Goal: Task Accomplishment & Management: Complete application form

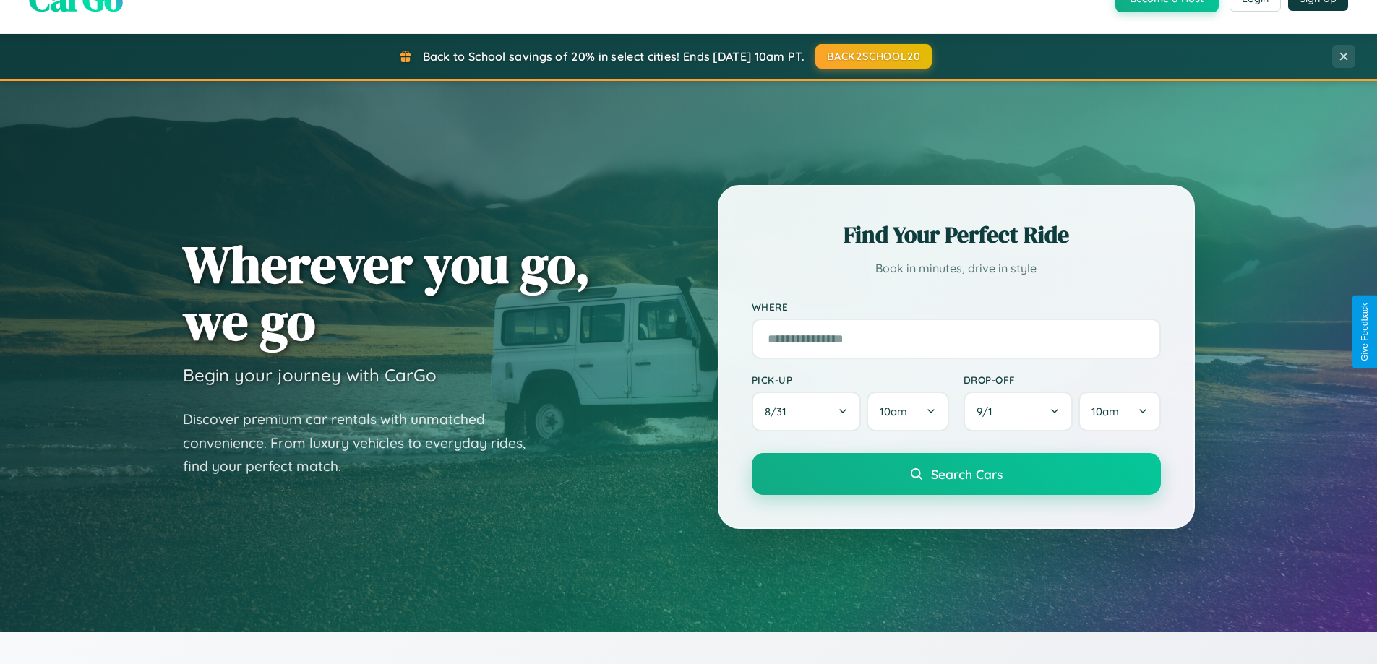
scroll to position [994, 0]
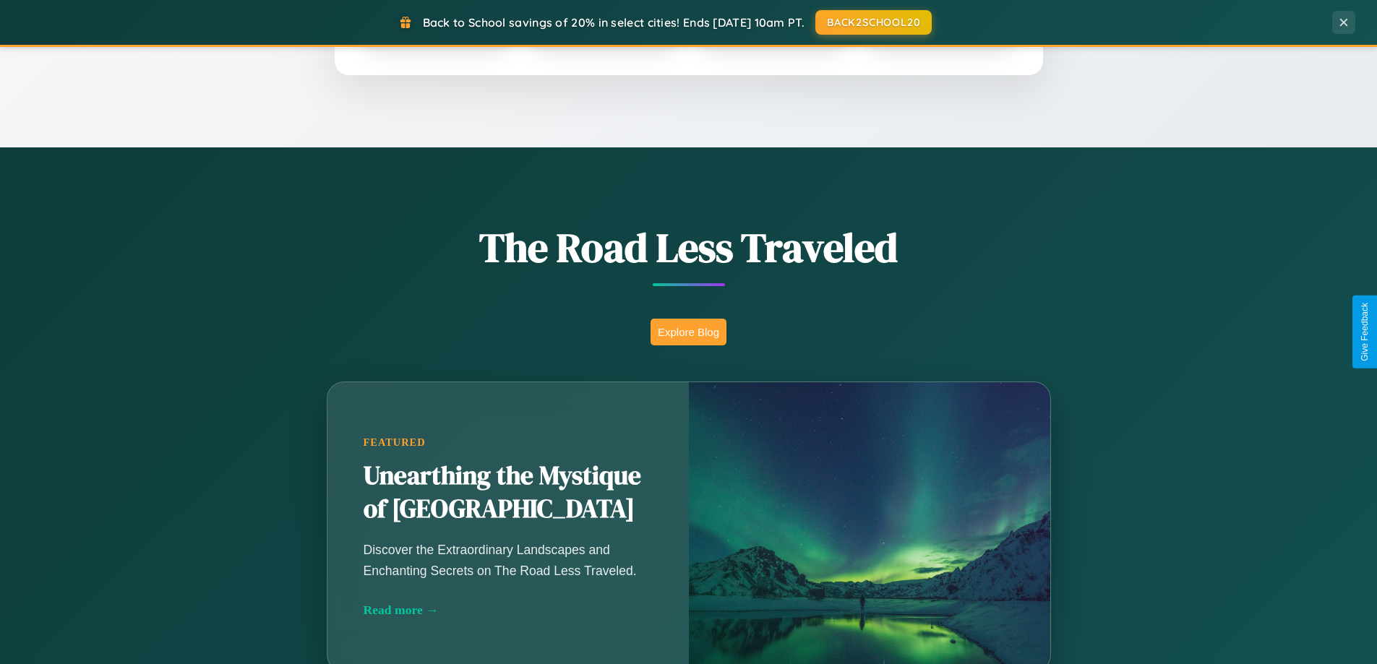
click at [688, 332] on button "Explore Blog" at bounding box center [688, 332] width 76 height 27
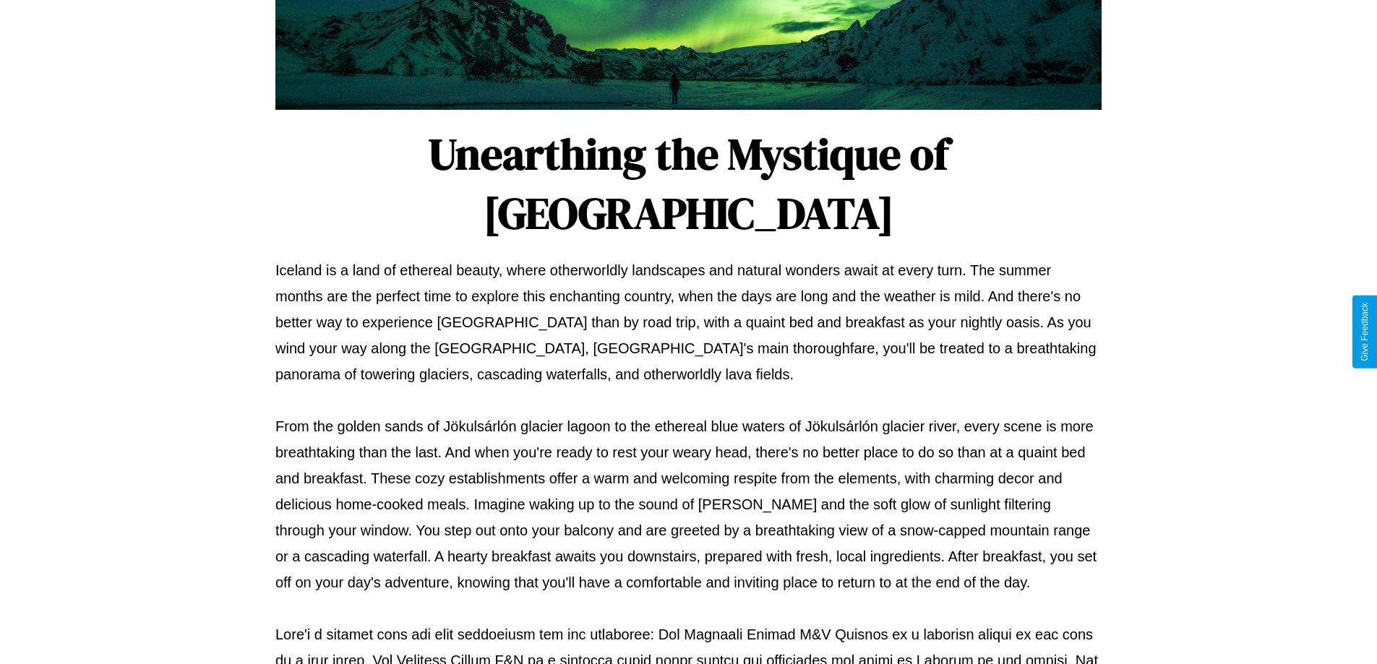
scroll to position [468, 0]
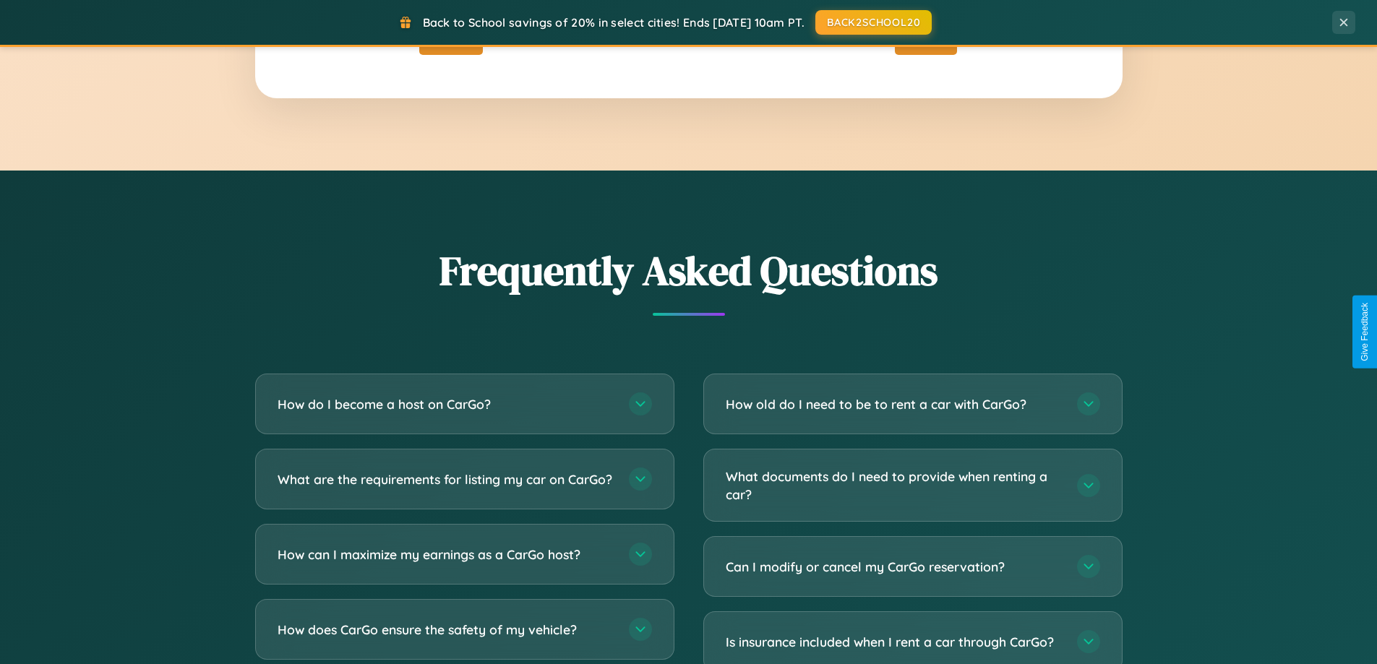
scroll to position [2781, 0]
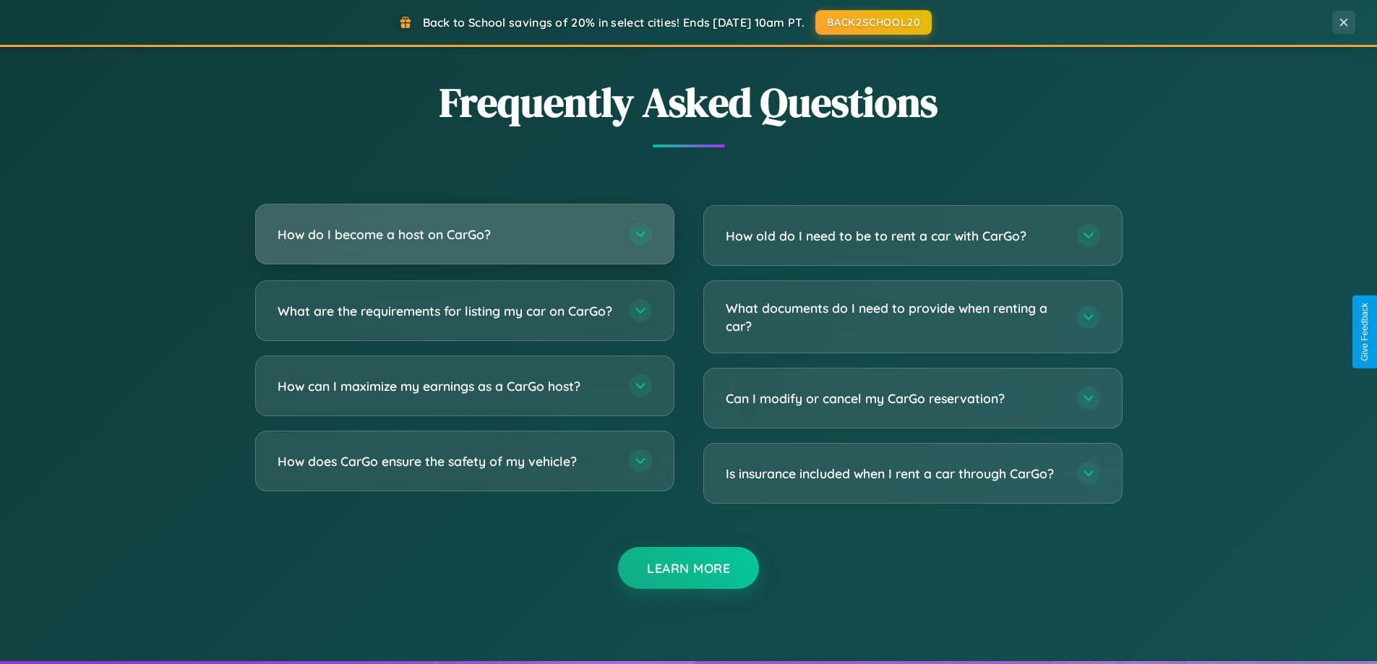
click at [464, 235] on h3 "How do I become a host on CarGo?" at bounding box center [445, 234] width 337 height 18
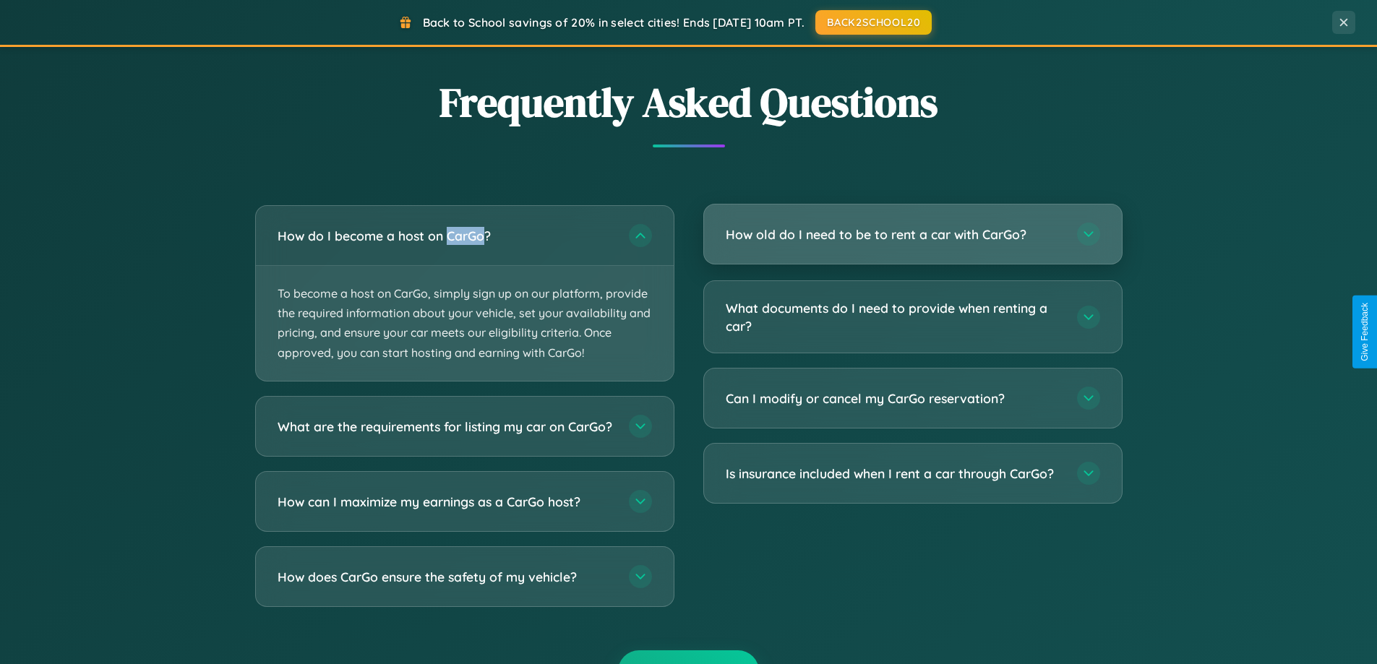
click at [912, 234] on h3 "How old do I need to be to rent a car with CarGo?" at bounding box center [894, 234] width 337 height 18
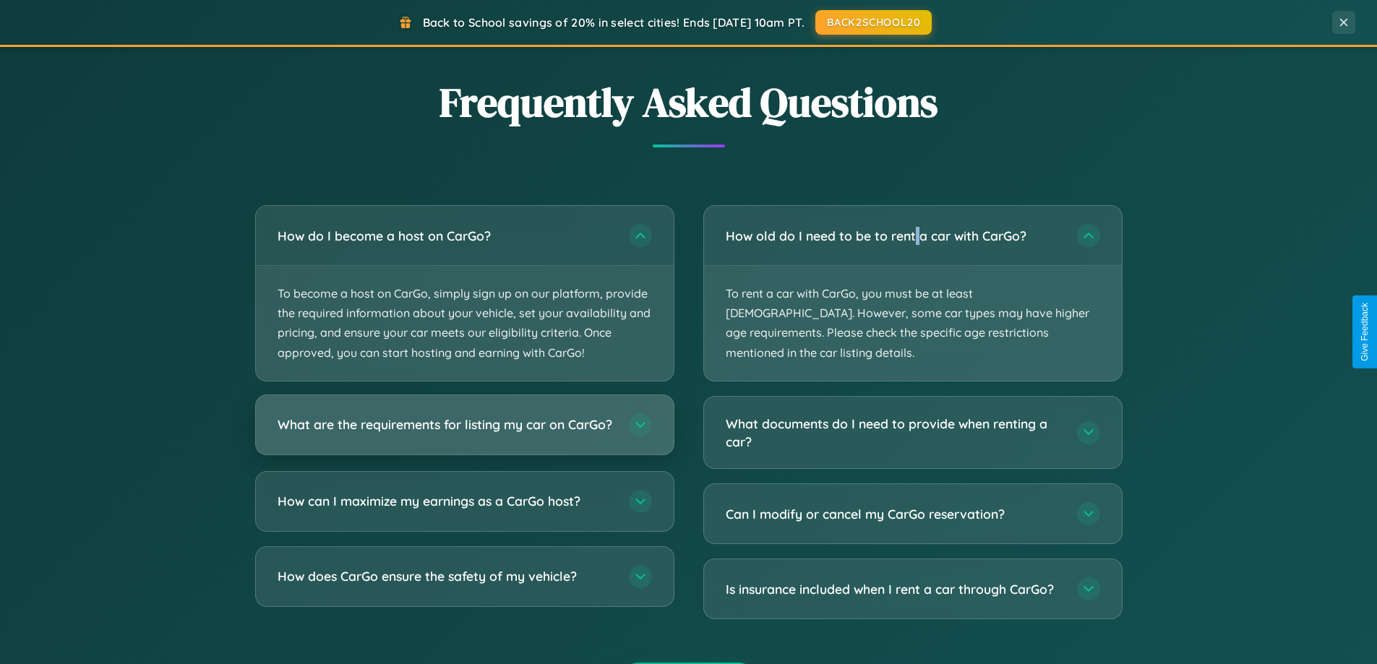
click at [464, 431] on h3 "What are the requirements for listing my car on CarGo?" at bounding box center [445, 425] width 337 height 18
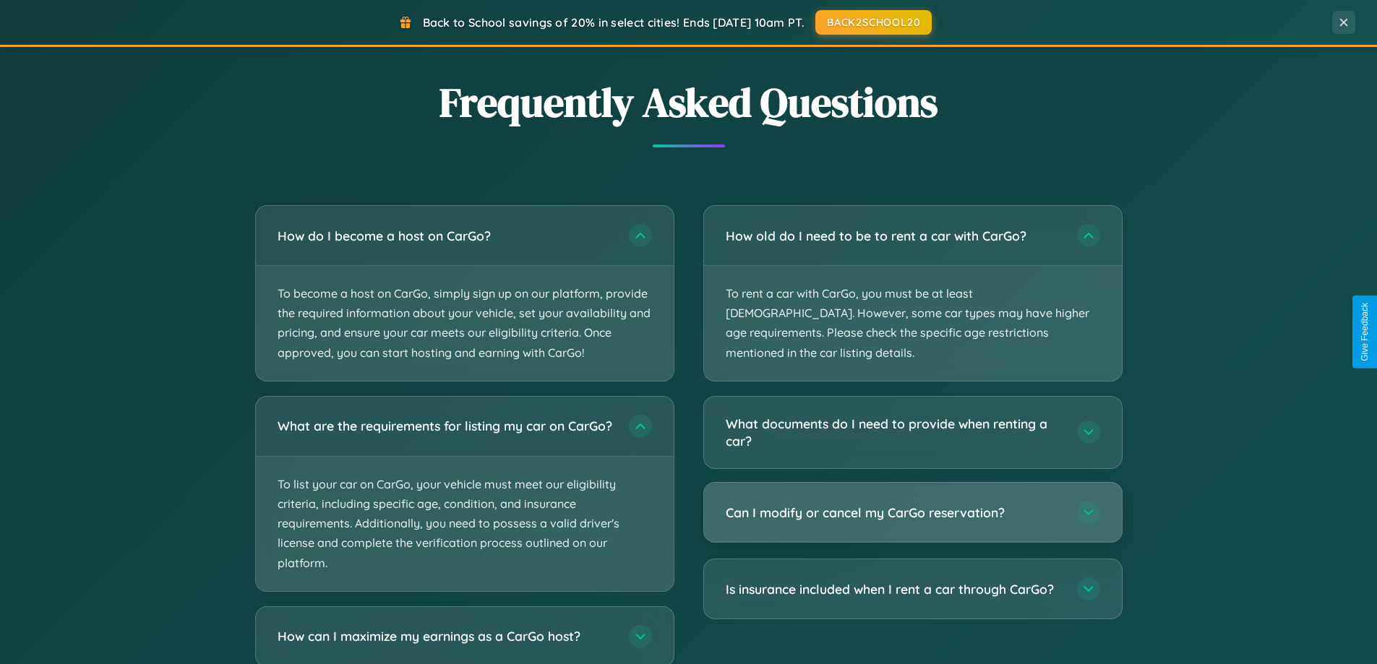
click at [912, 504] on h3 "Can I modify or cancel my CarGo reservation?" at bounding box center [894, 513] width 337 height 18
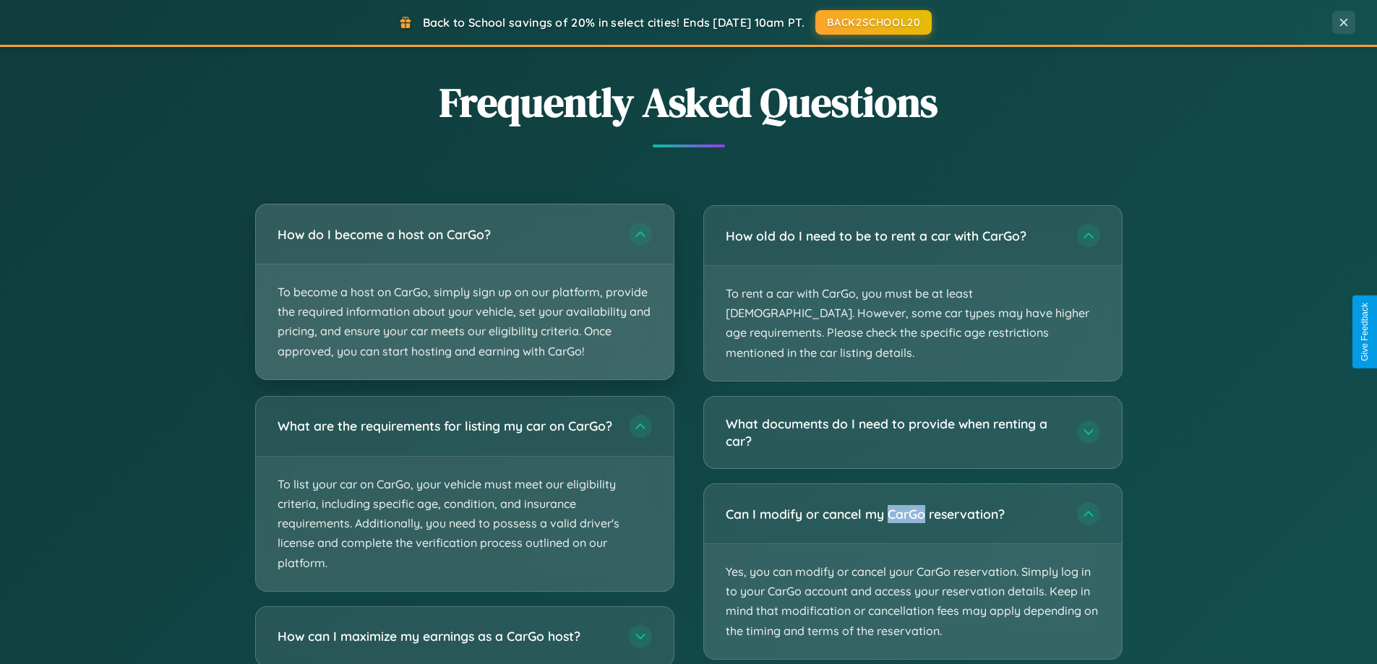
click at [464, 293] on p "To become a host on CarGo, simply sign up on our platform, provide the required…" at bounding box center [465, 321] width 418 height 115
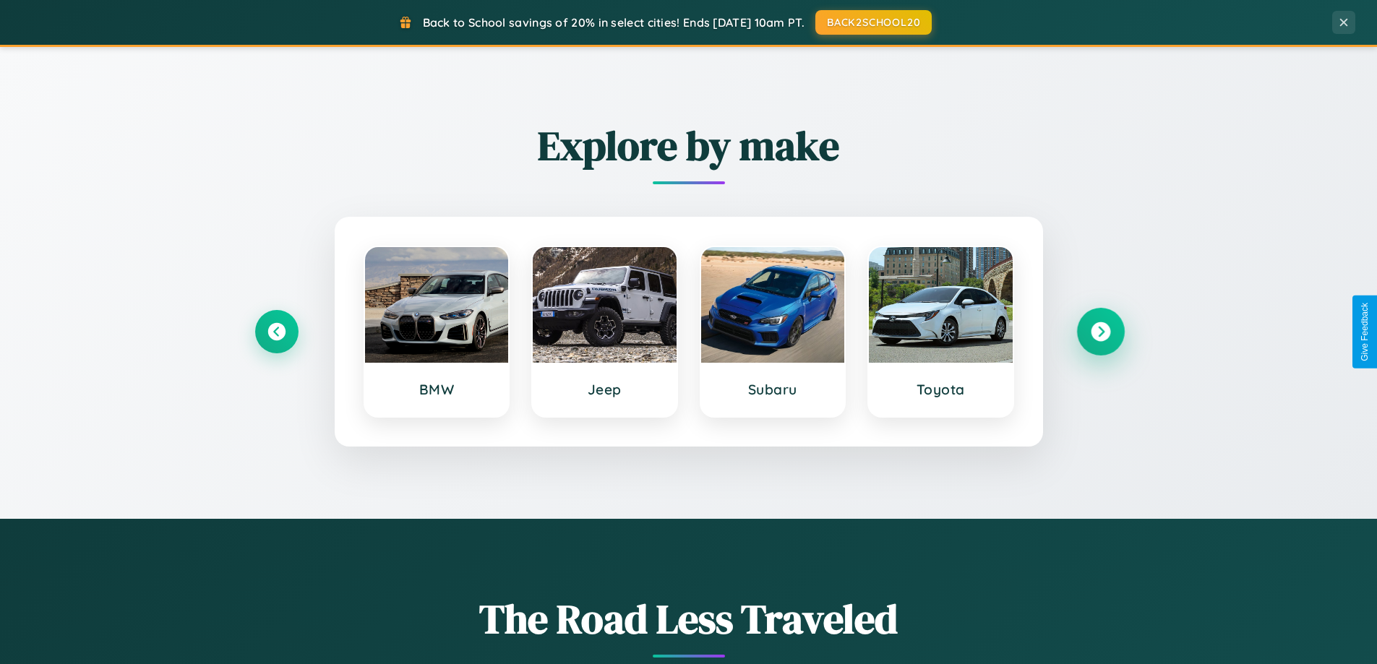
click at [1100, 332] on icon at bounding box center [1100, 332] width 20 height 20
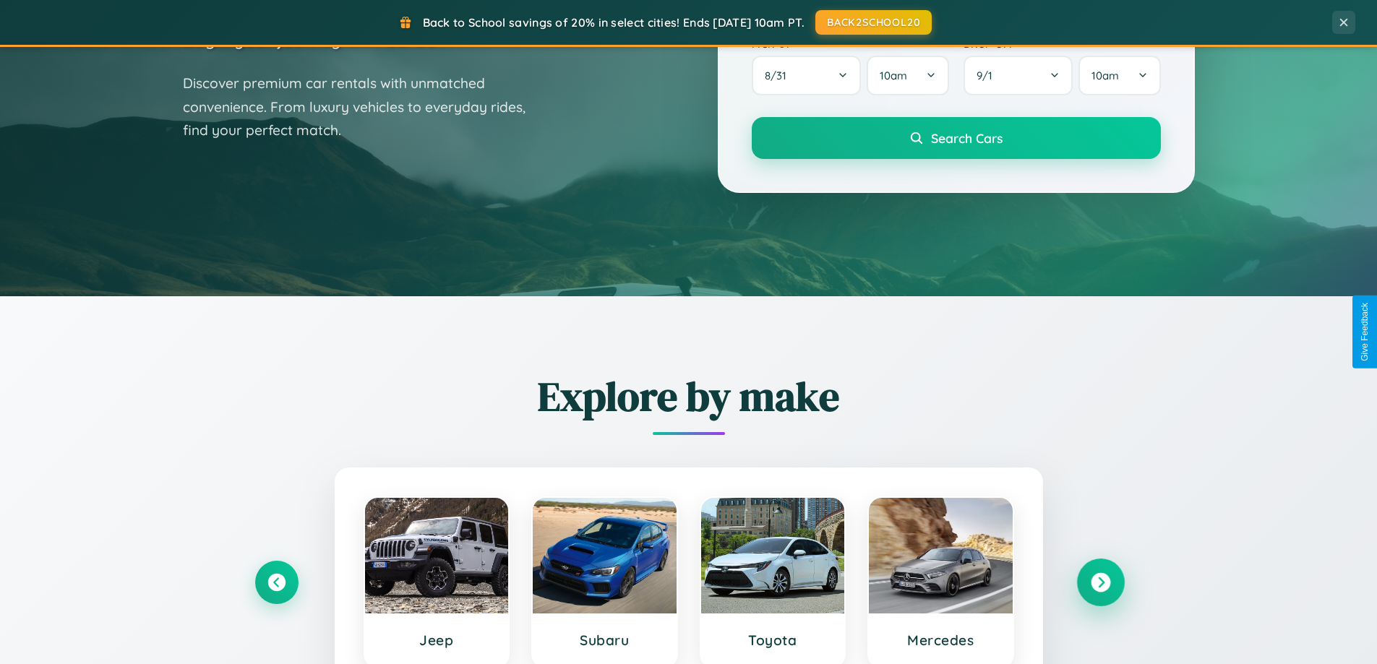
scroll to position [0, 0]
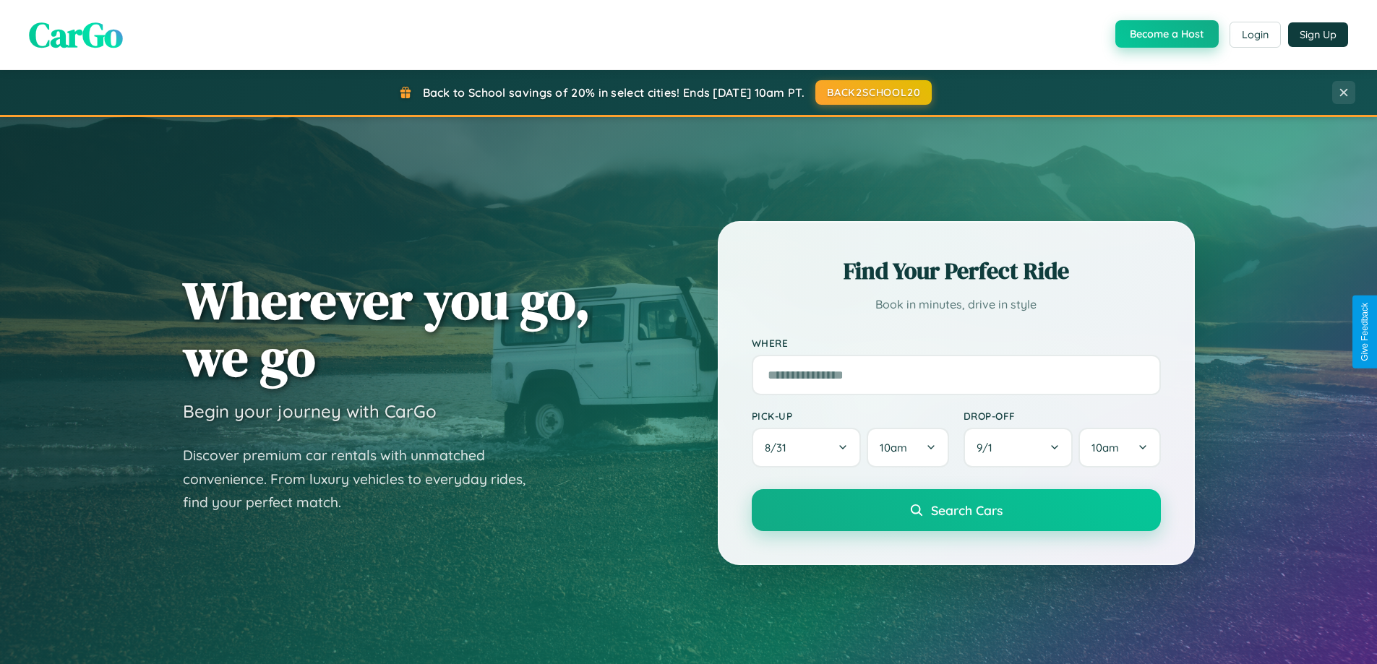
click at [1165, 34] on button "Become a Host" at bounding box center [1166, 33] width 103 height 27
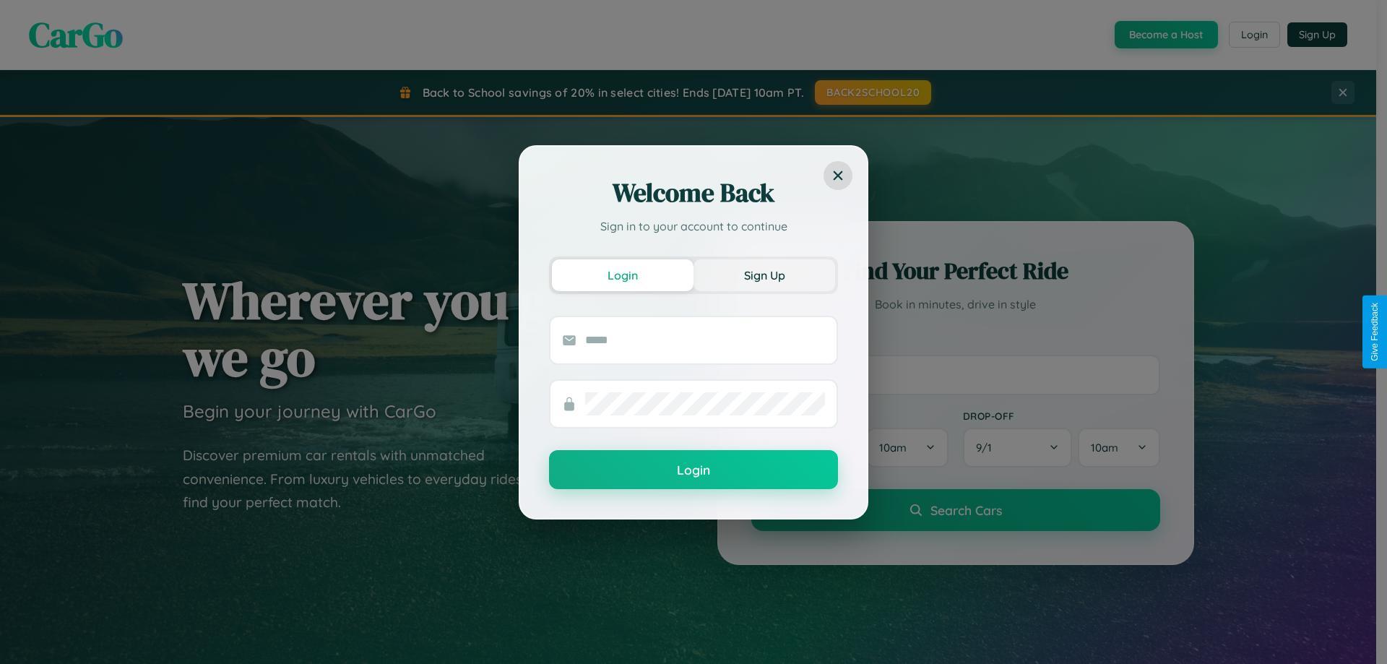
click at [765, 275] on button "Sign Up" at bounding box center [765, 275] width 142 height 32
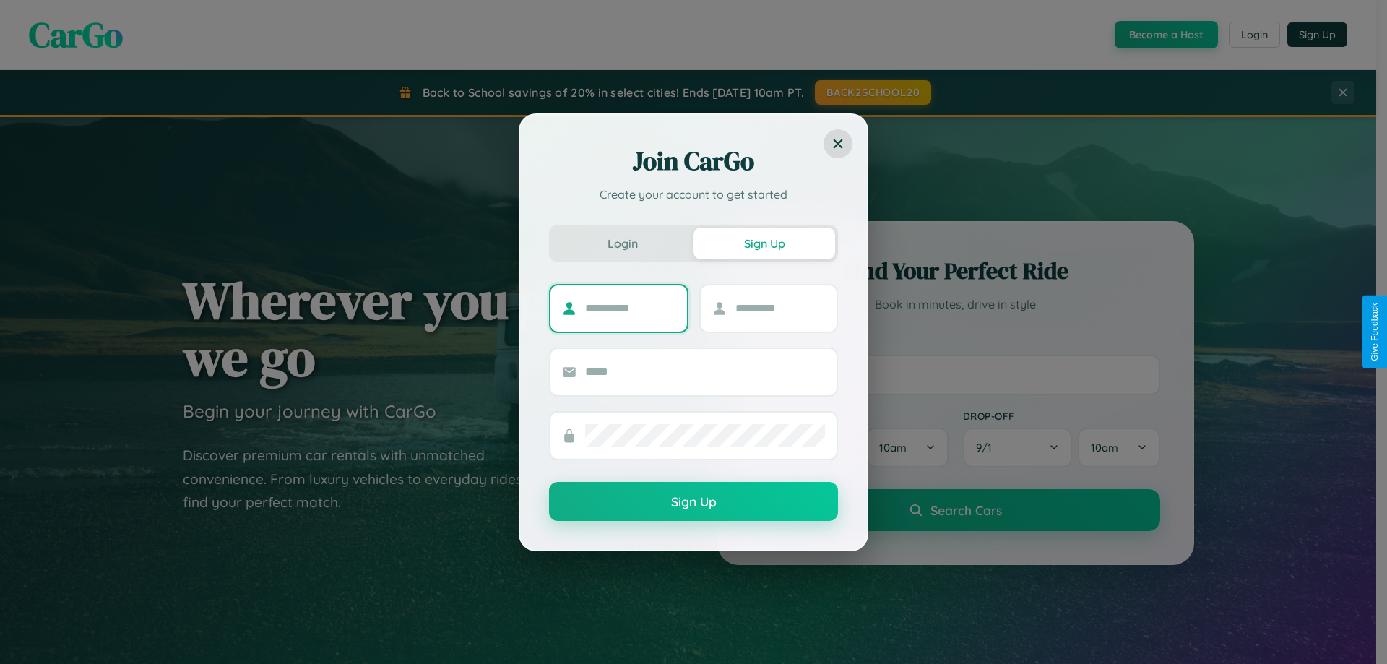
click at [630, 308] on input "text" at bounding box center [630, 308] width 90 height 23
type input "*****"
click at [780, 308] on input "text" at bounding box center [781, 308] width 90 height 23
type input "*****"
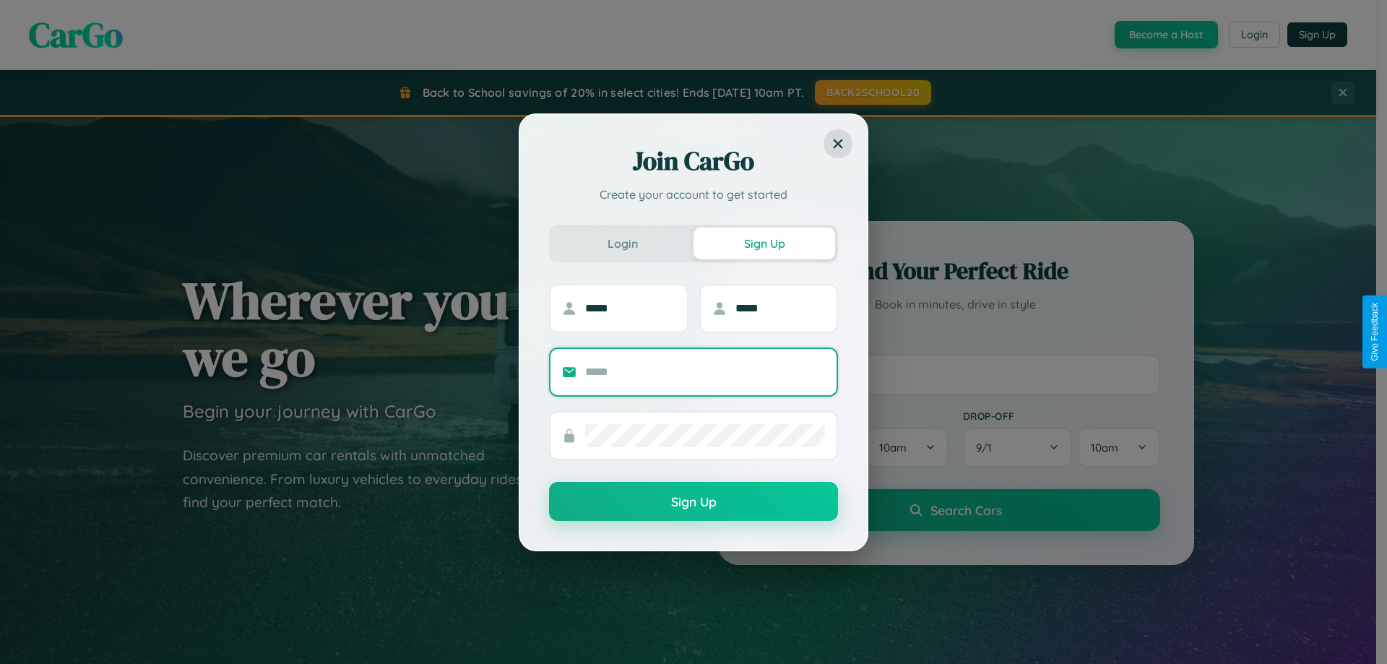
click at [705, 371] on input "text" at bounding box center [705, 372] width 240 height 23
type input "**********"
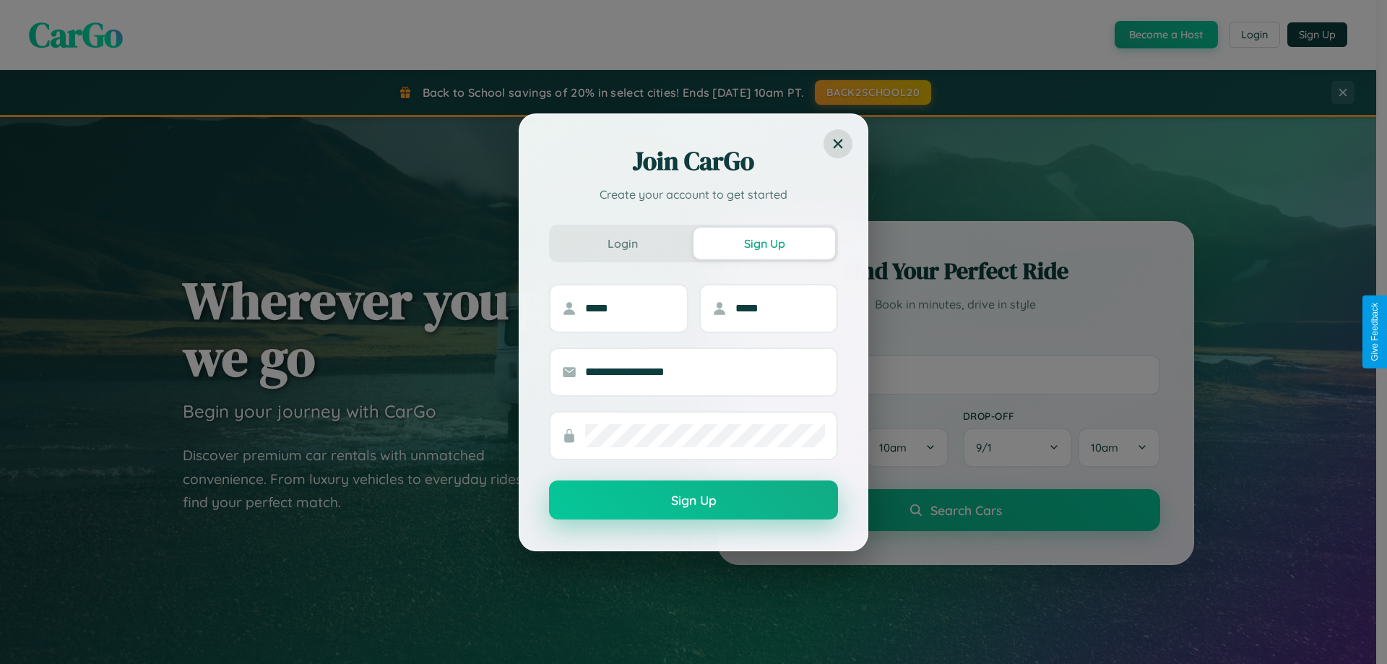
click at [694, 501] on button "Sign Up" at bounding box center [693, 500] width 289 height 39
